Goal: Transaction & Acquisition: Book appointment/travel/reservation

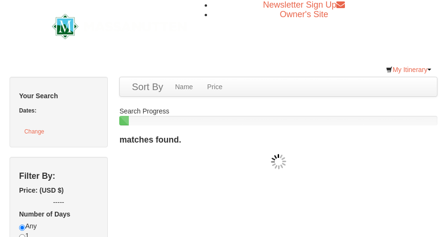
checkbox input "true"
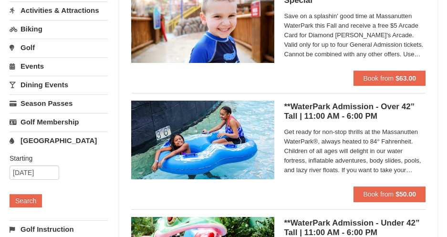
scroll to position [143, 0]
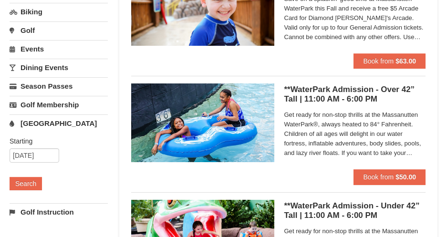
click at [342, 154] on span "Get ready for non-stop thrills at the Massanutten WaterPark®, always heated to …" at bounding box center [355, 134] width 142 height 48
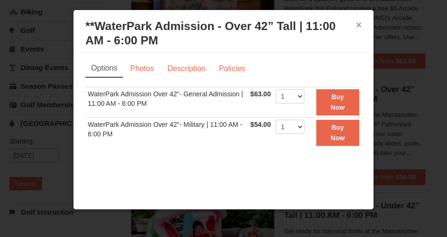
click at [356, 24] on button "×" at bounding box center [359, 25] width 6 height 10
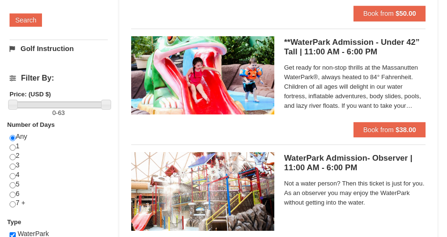
scroll to position [334, 0]
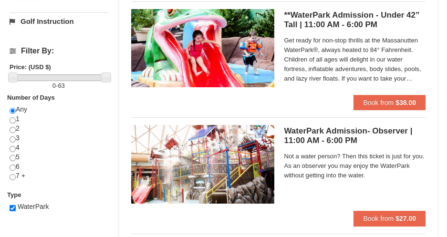
click at [204, 178] on img at bounding box center [202, 164] width 143 height 78
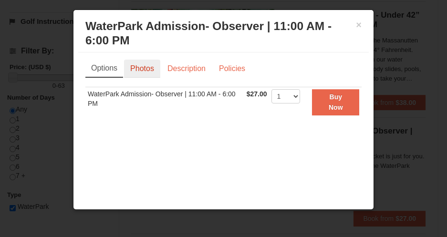
click at [149, 70] on link "Photos" at bounding box center [142, 69] width 36 height 18
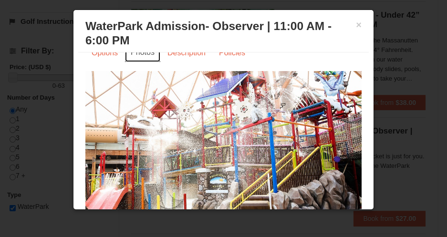
scroll to position [29, 0]
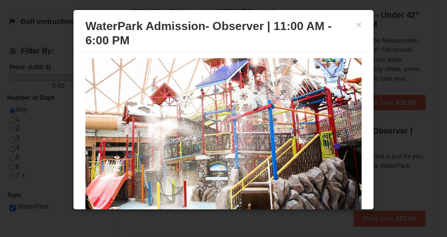
click at [316, 153] on img at bounding box center [223, 133] width 276 height 151
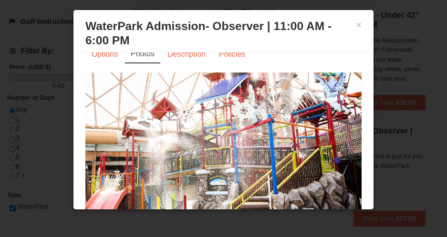
scroll to position [0, 0]
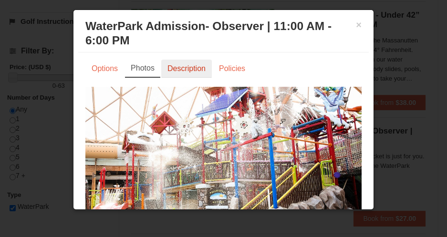
click at [202, 71] on link "Description" at bounding box center [186, 69] width 51 height 18
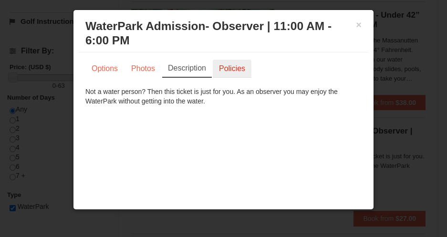
click at [222, 70] on link "Policies" at bounding box center [232, 69] width 39 height 18
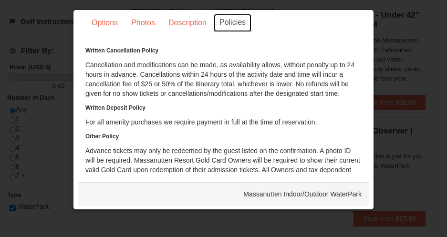
scroll to position [47, 0]
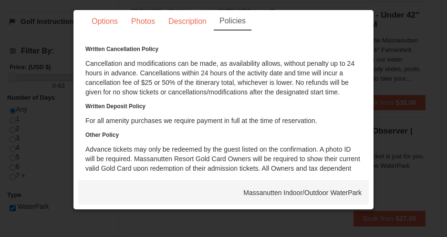
click at [330, 188] on div "Massanutten Indoor/Outdoor WaterPark" at bounding box center [223, 193] width 290 height 24
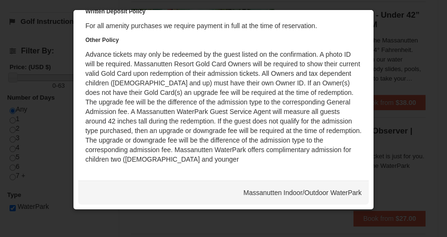
scroll to position [104, 0]
click at [315, 194] on div "Massanutten Indoor/Outdoor WaterPark" at bounding box center [223, 193] width 290 height 24
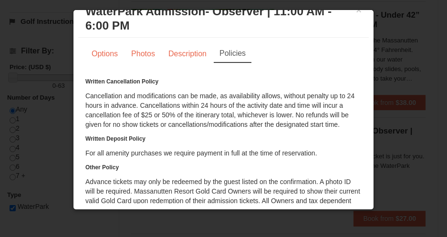
scroll to position [0, 0]
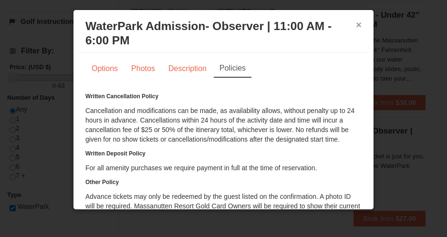
click at [356, 26] on button "×" at bounding box center [359, 25] width 6 height 10
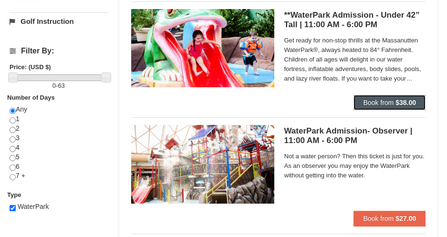
click at [375, 105] on span "Book from" at bounding box center [378, 103] width 30 height 8
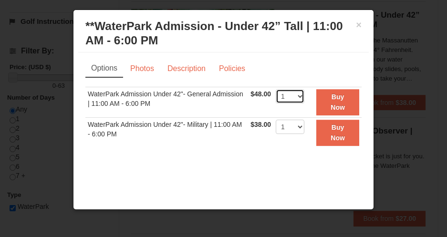
click at [288, 96] on select "1 2 3 4 5 6 7 8 9 10 11 12 13 14 15 16 17 18 19 20 21 22" at bounding box center [289, 96] width 29 height 14
select select "2"
click at [275, 89] on select "1 2 3 4 5 6 7 8 9 10 11 12 13 14 15 16 17 18 19 20 21 22" at bounding box center [289, 96] width 29 height 14
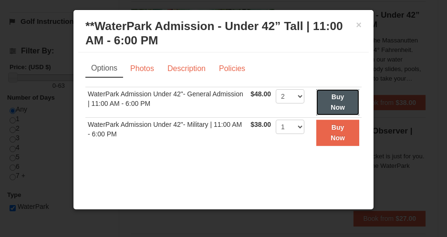
drag, startPoint x: 327, startPoint y: 102, endPoint x: 328, endPoint y: 97, distance: 4.8
click at [327, 100] on button "Buy Now" at bounding box center [337, 102] width 43 height 26
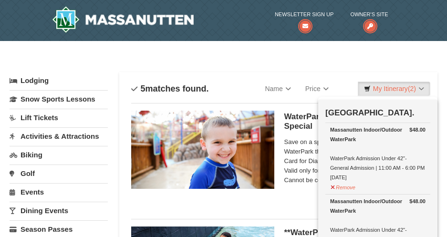
click at [42, 79] on link "Lodging" at bounding box center [59, 80] width 98 height 17
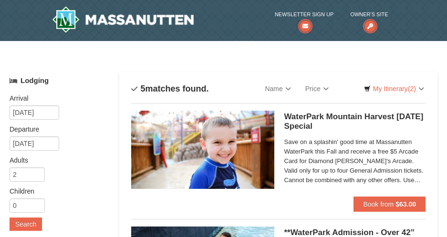
click at [42, 82] on link "Lodging" at bounding box center [59, 80] width 98 height 17
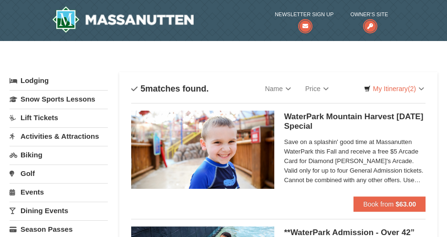
click at [42, 82] on link "Lodging" at bounding box center [59, 80] width 98 height 17
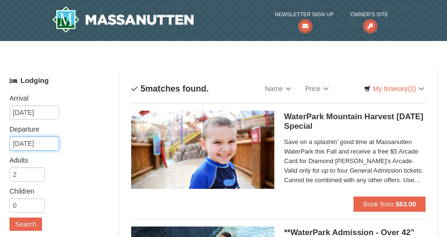
click at [41, 143] on input "[DATE]" at bounding box center [35, 143] width 50 height 14
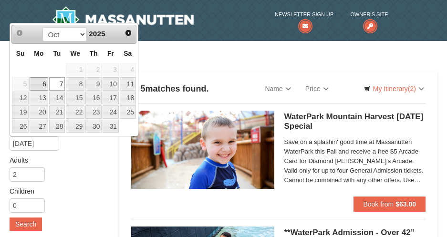
click at [42, 84] on link "6" at bounding box center [39, 83] width 18 height 13
type input "[DATE]"
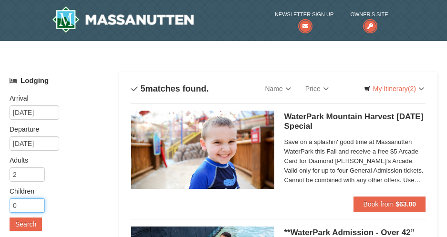
click at [24, 206] on input "0" at bounding box center [27, 205] width 35 height 14
click at [38, 203] on input "1" at bounding box center [27, 205] width 35 height 14
type input "2"
click at [38, 203] on input "2" at bounding box center [27, 205] width 35 height 14
click at [23, 223] on button "Search" at bounding box center [26, 223] width 32 height 13
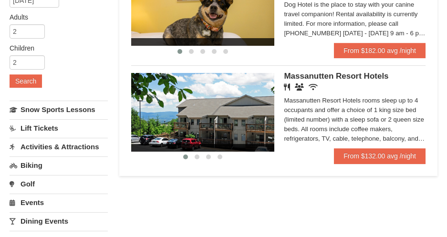
scroll to position [95, 0]
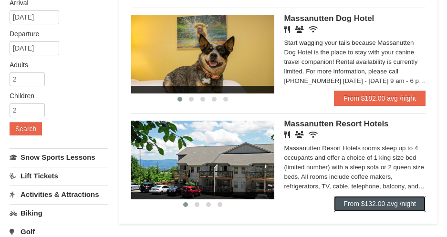
click at [382, 200] on link "From $132.00 avg /night" at bounding box center [379, 203] width 91 height 15
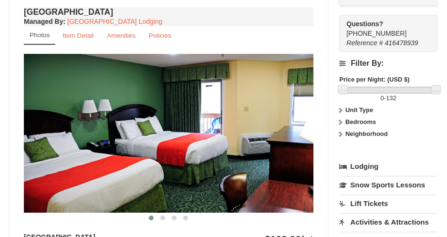
scroll to position [381, 0]
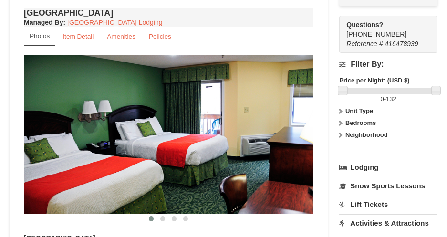
click at [283, 130] on img at bounding box center [168, 134] width 289 height 158
click at [286, 133] on img at bounding box center [168, 134] width 289 height 158
click at [162, 222] on button at bounding box center [162, 219] width 11 height 10
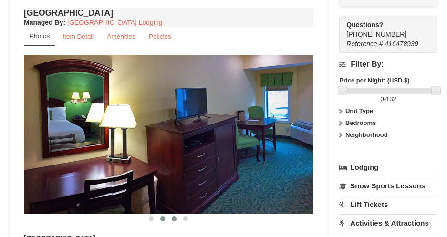
click at [172, 221] on span at bounding box center [174, 218] width 5 height 5
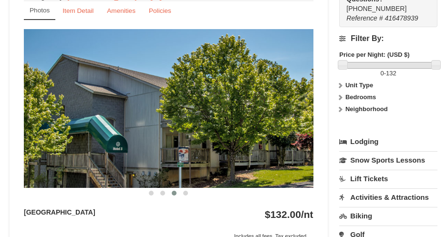
scroll to position [429, 0]
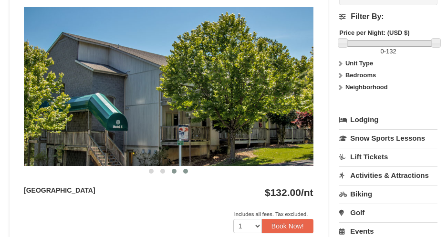
click at [188, 173] on button at bounding box center [185, 171] width 11 height 10
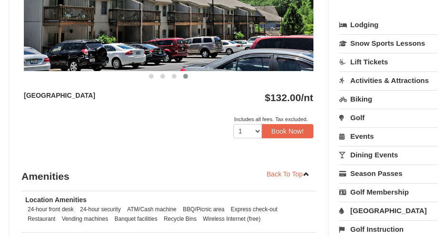
scroll to position [524, 0]
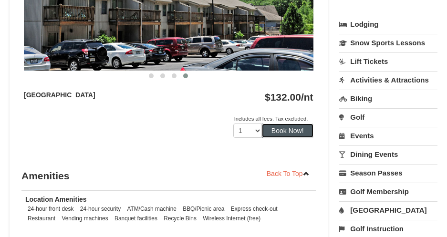
click at [291, 133] on button "Book Now!" at bounding box center [287, 130] width 51 height 14
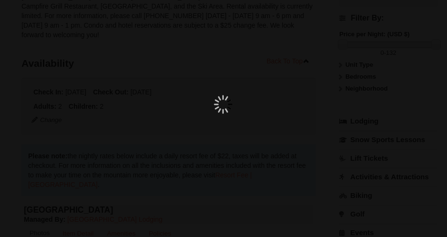
scroll to position [101, 0]
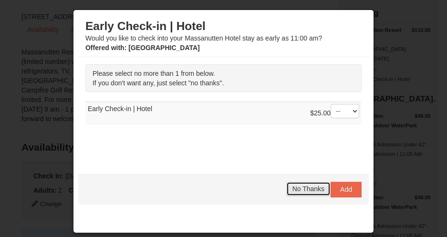
click at [319, 191] on span "No Thanks" at bounding box center [308, 189] width 32 height 8
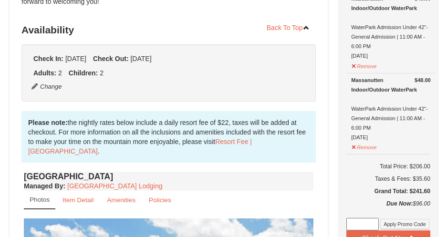
scroll to position [244, 0]
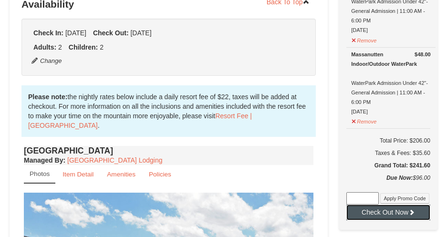
click at [363, 213] on button "Check Out Now" at bounding box center [388, 211] width 84 height 15
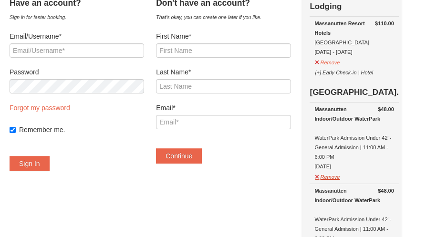
scroll to position [48, 0]
